Goal: Learn about a topic: Learn about a topic

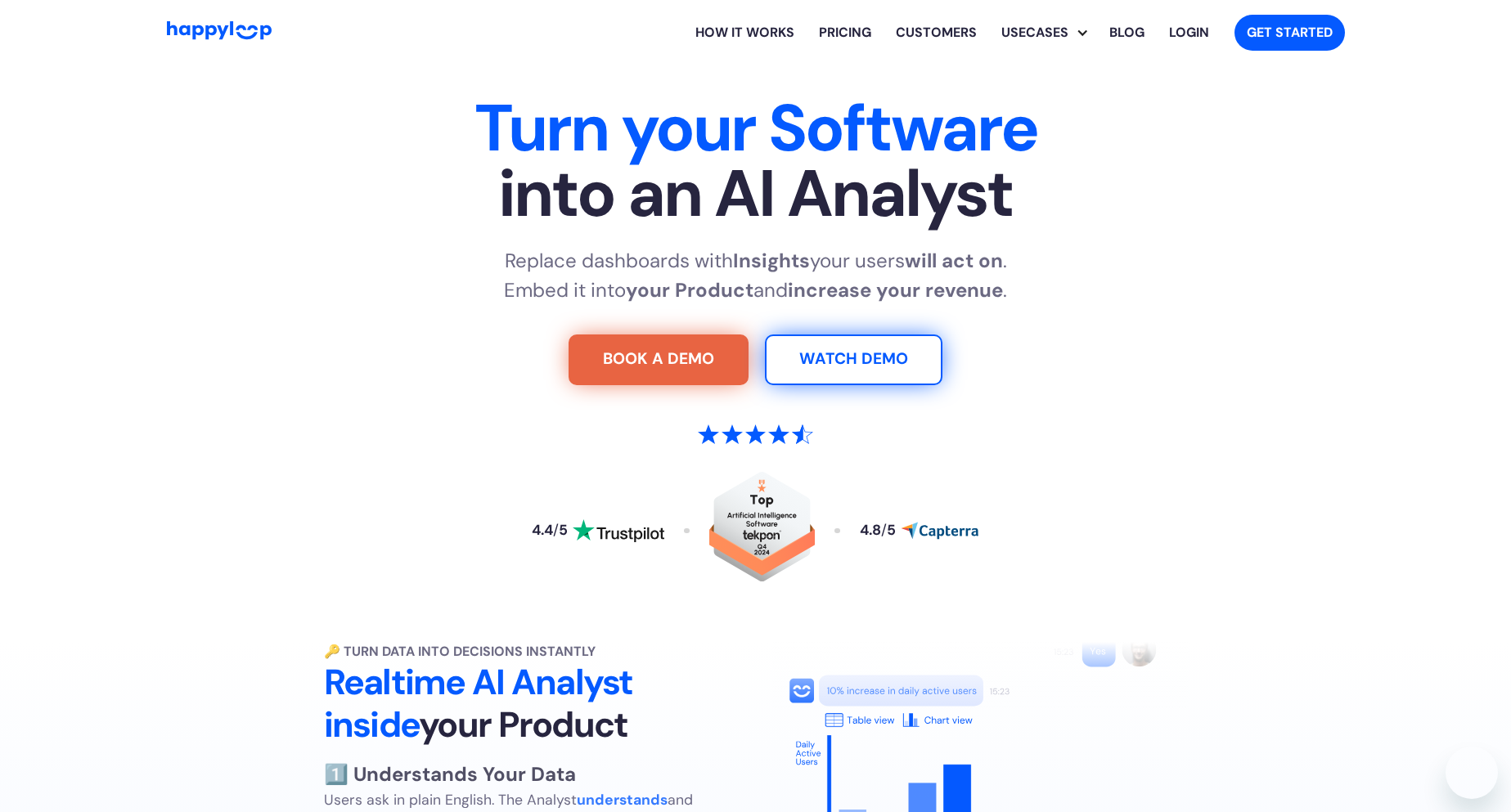
click at [305, 246] on div "Replace dashboards with Insights your users will act on . Embed it into your Pr…" at bounding box center [755, 275] width 1021 height 59
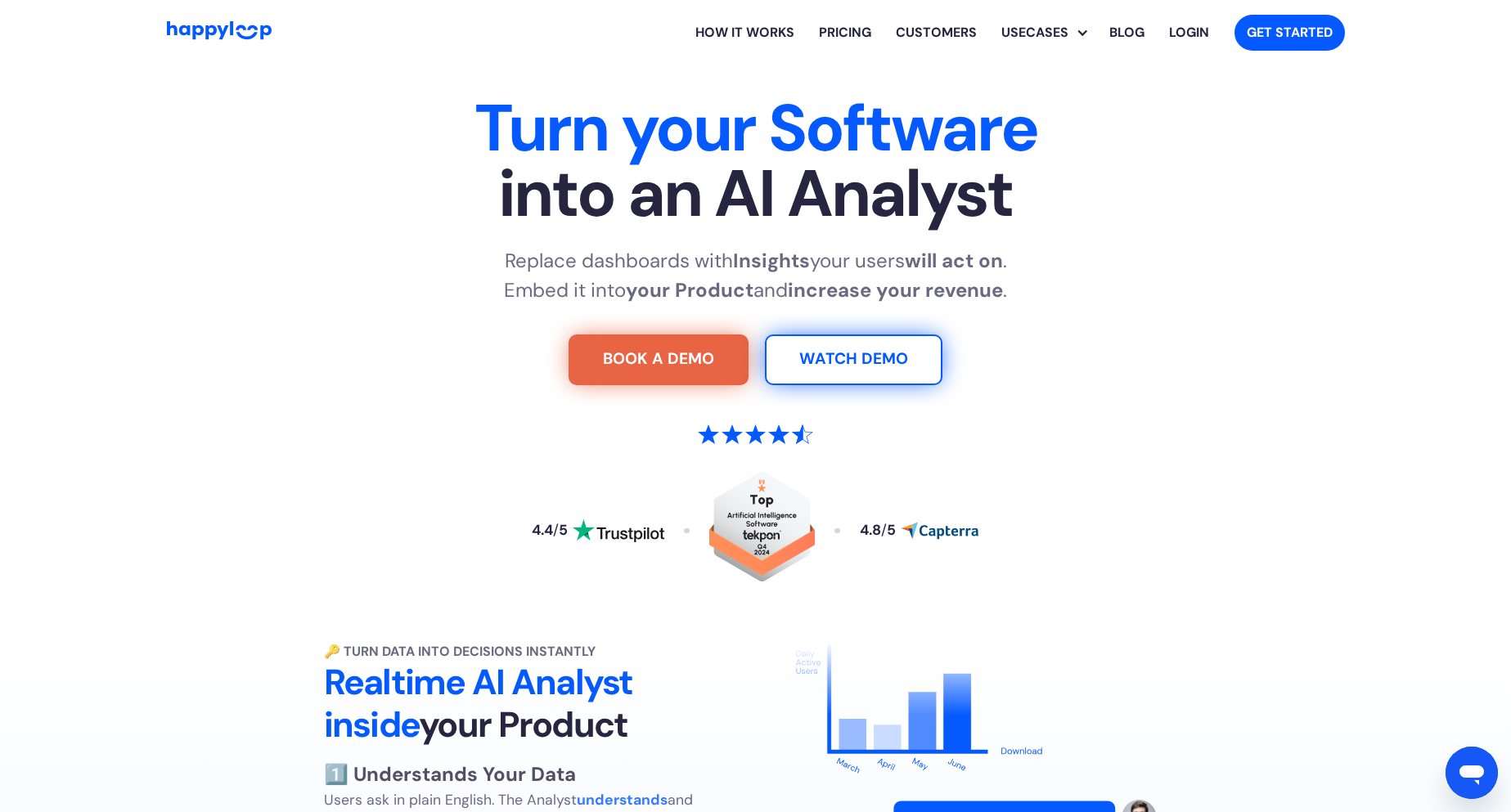
click at [886, 323] on div "Turn your Software into an AI Analyst Replace dashboards with Insights your use…" at bounding box center [755, 363] width 1021 height 534
click at [886, 330] on div "Turn your Software into an AI Analyst Replace dashboards with Insights your use…" at bounding box center [755, 363] width 1021 height 534
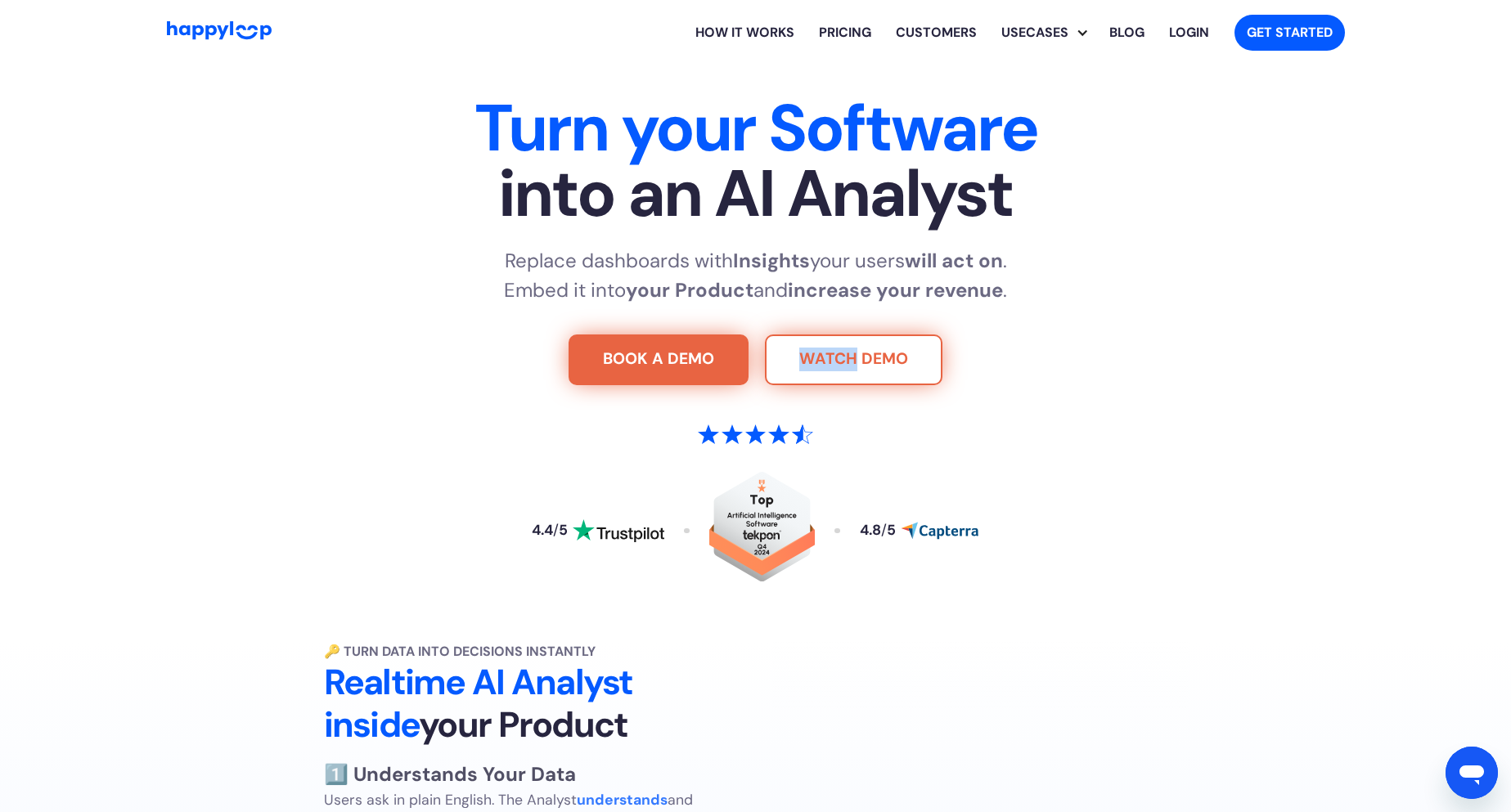
click at [865, 363] on link "WATCH DEMO" at bounding box center [854, 360] width 178 height 51
